Goal: Transaction & Acquisition: Purchase product/service

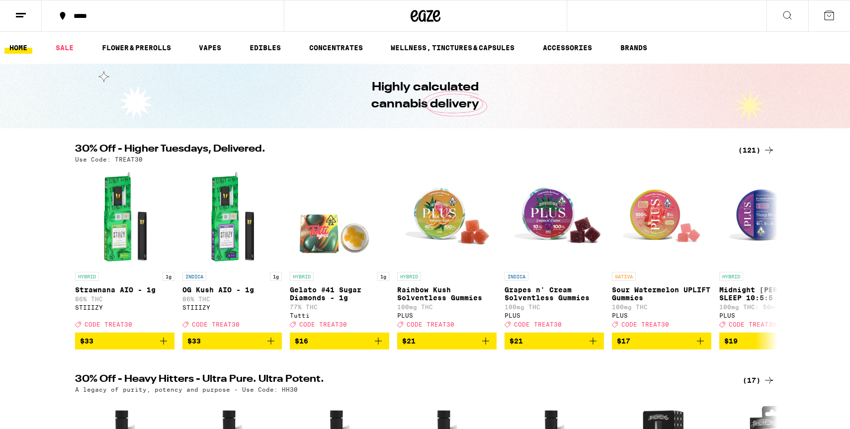
click at [761, 149] on div "(121)" at bounding box center [756, 150] width 37 height 12
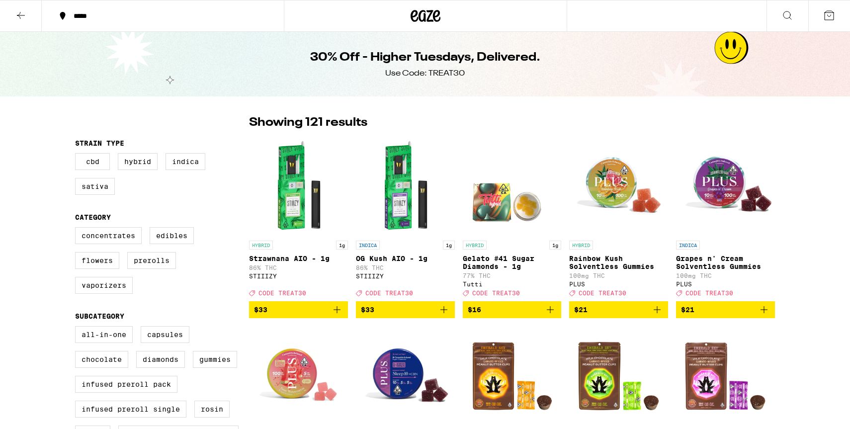
click at [629, 129] on div "Showing 121 results" at bounding box center [512, 122] width 526 height 17
